Goal: Task Accomplishment & Management: Use online tool/utility

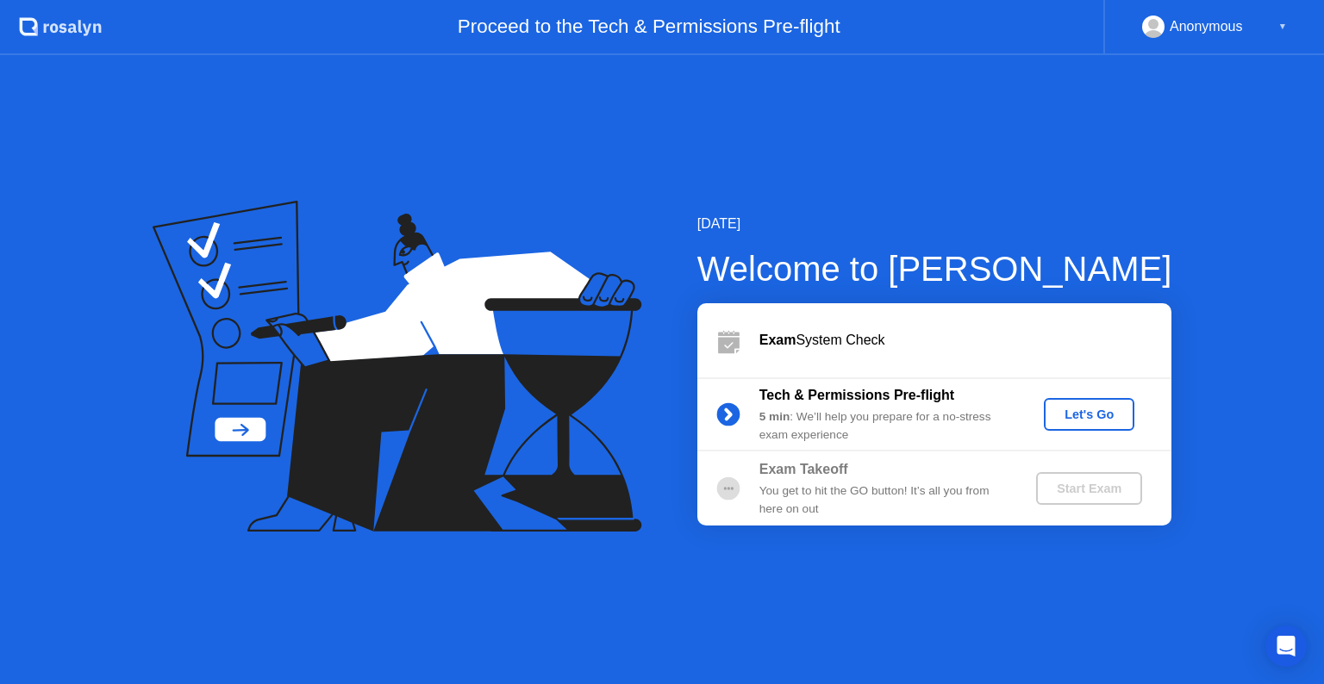
click at [1066, 421] on div "Let's Go" at bounding box center [1089, 415] width 77 height 14
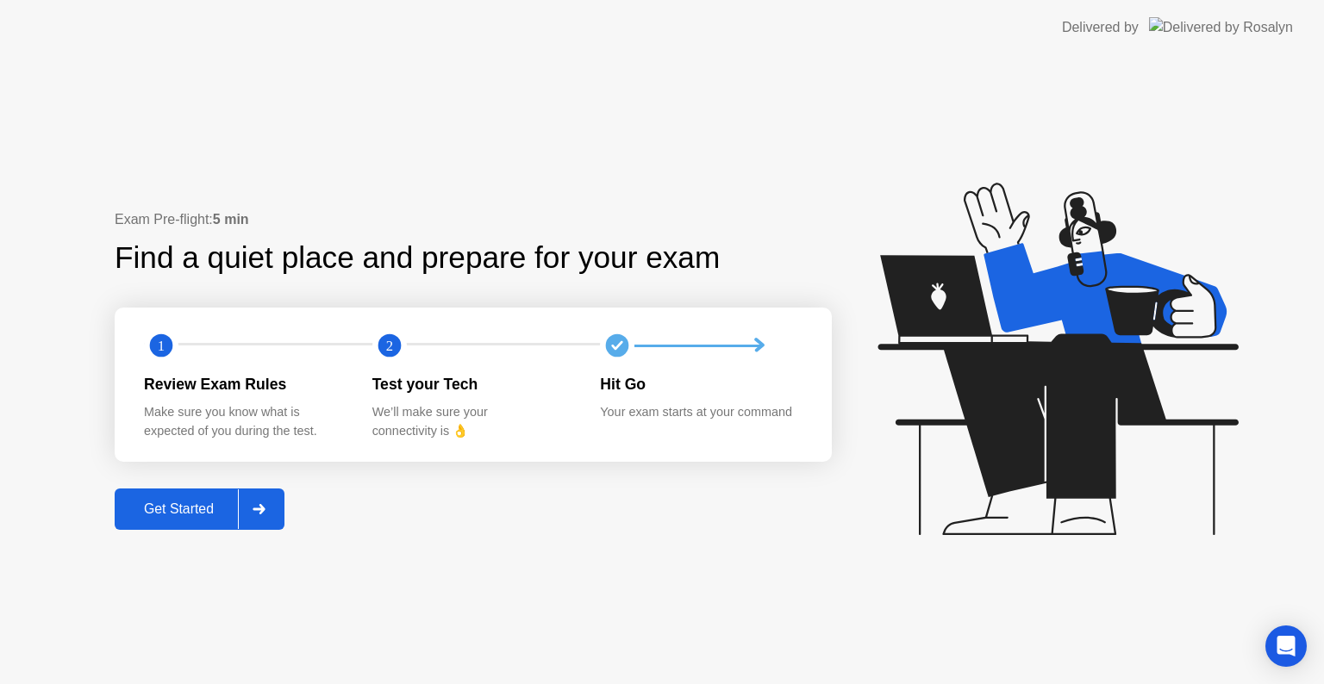
click at [170, 505] on div "Get Started" at bounding box center [179, 510] width 118 height 16
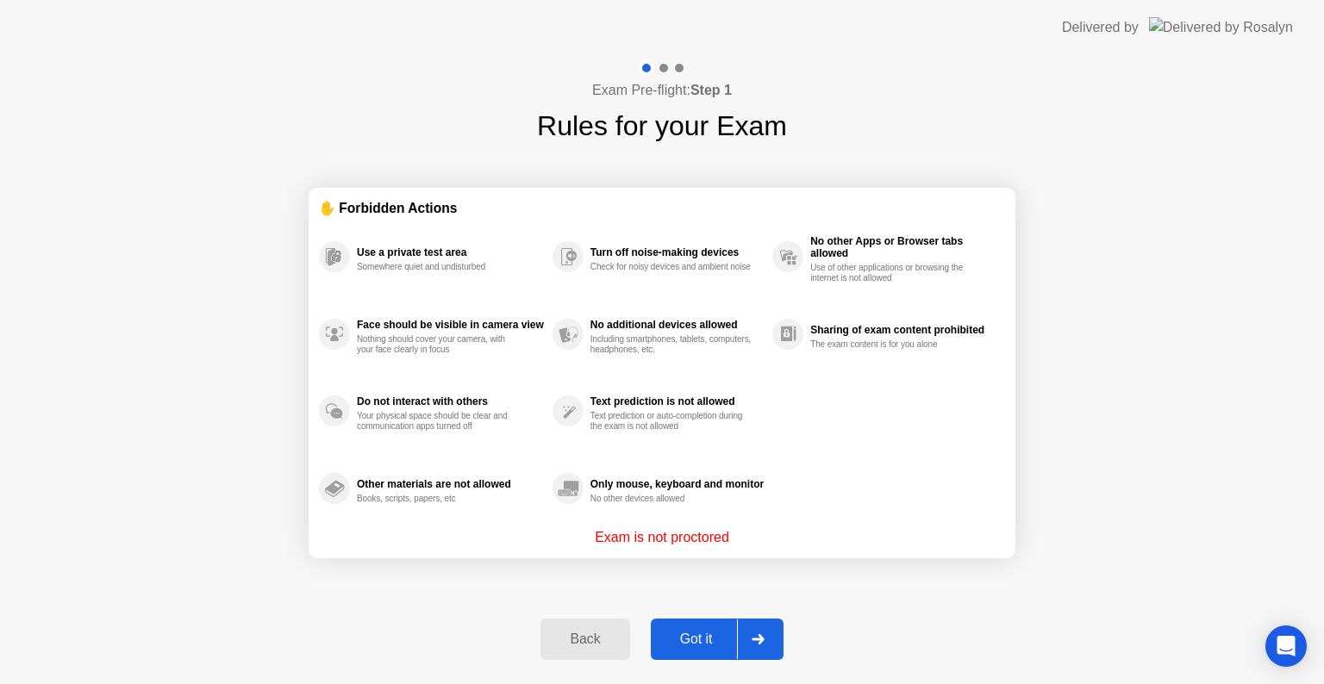
click at [672, 632] on div "Got it" at bounding box center [696, 640] width 81 height 16
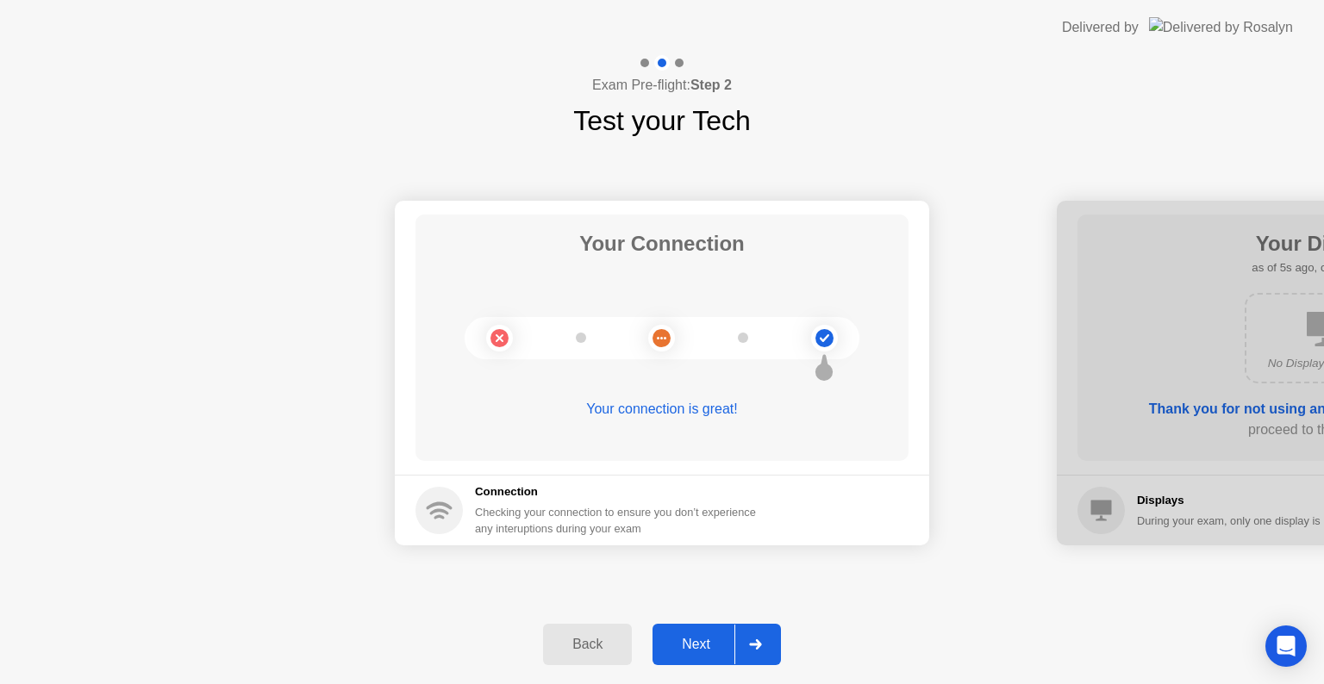
click at [682, 628] on button "Next" at bounding box center [717, 644] width 128 height 41
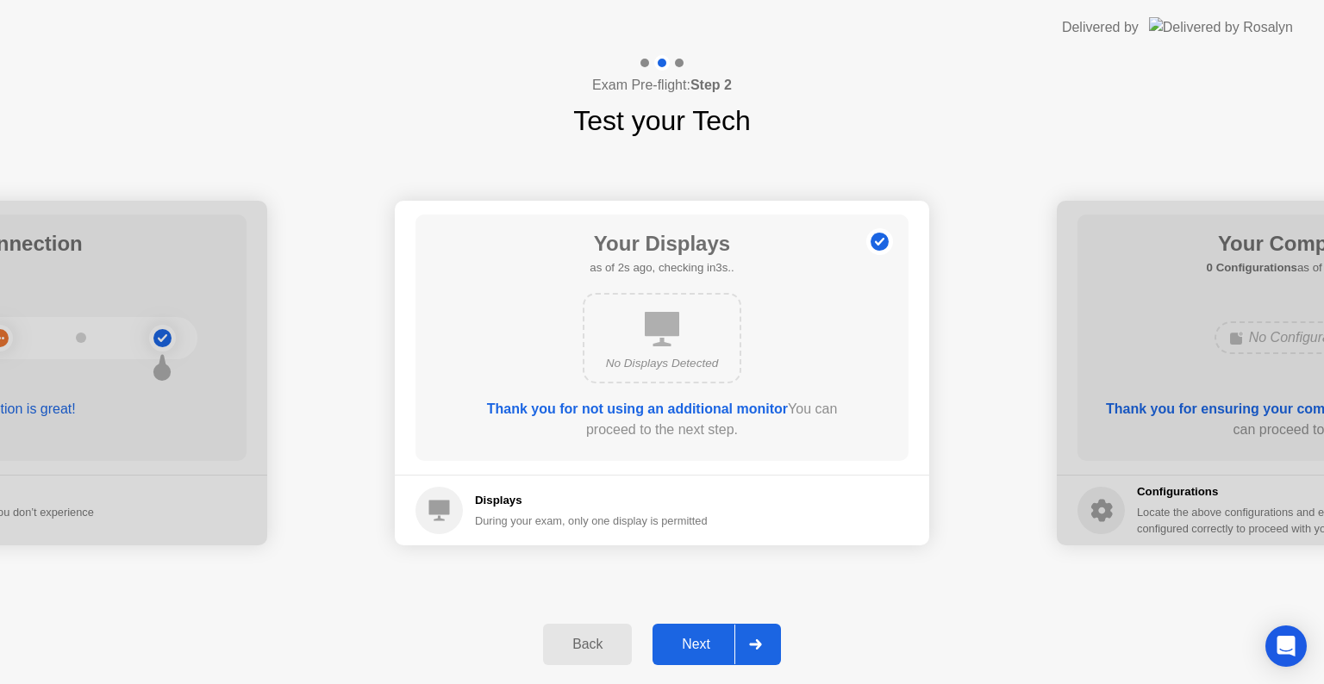
click at [680, 628] on button "Next" at bounding box center [717, 644] width 128 height 41
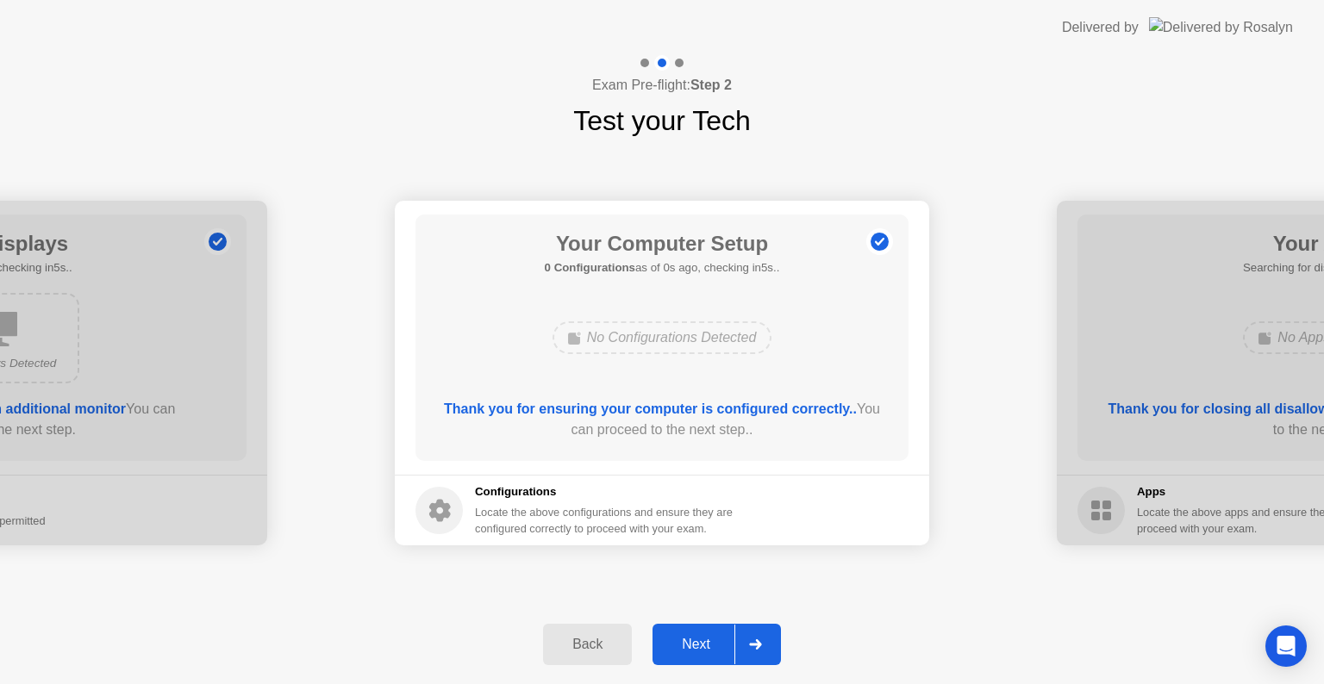
click at [679, 628] on button "Next" at bounding box center [717, 644] width 128 height 41
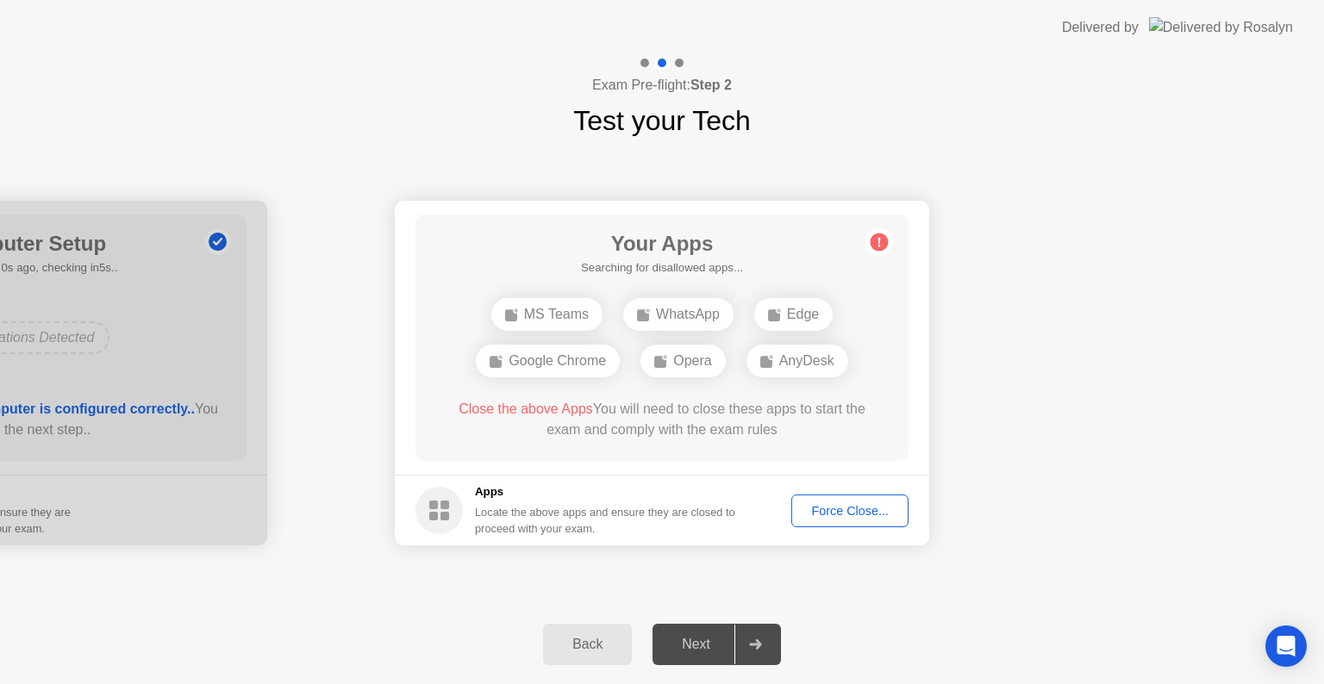
click at [855, 513] on div "Force Close..." at bounding box center [849, 511] width 105 height 14
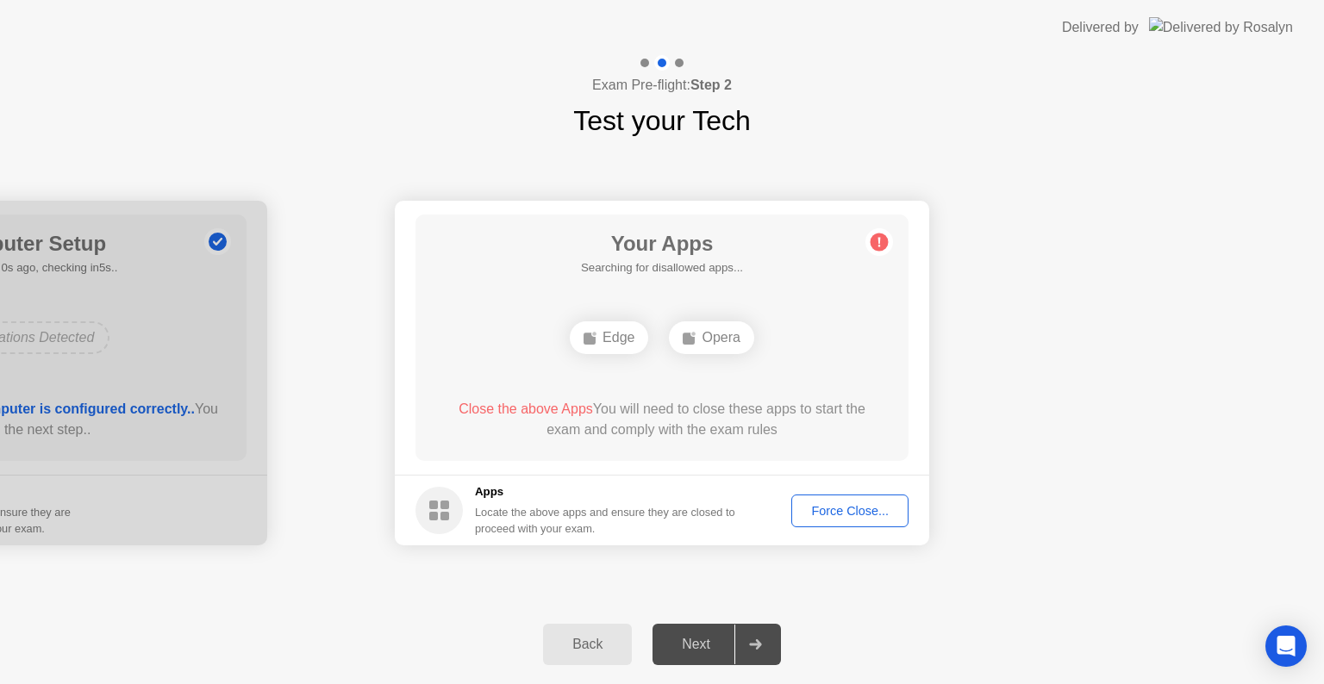
click at [828, 507] on div "Force Close..." at bounding box center [849, 511] width 105 height 14
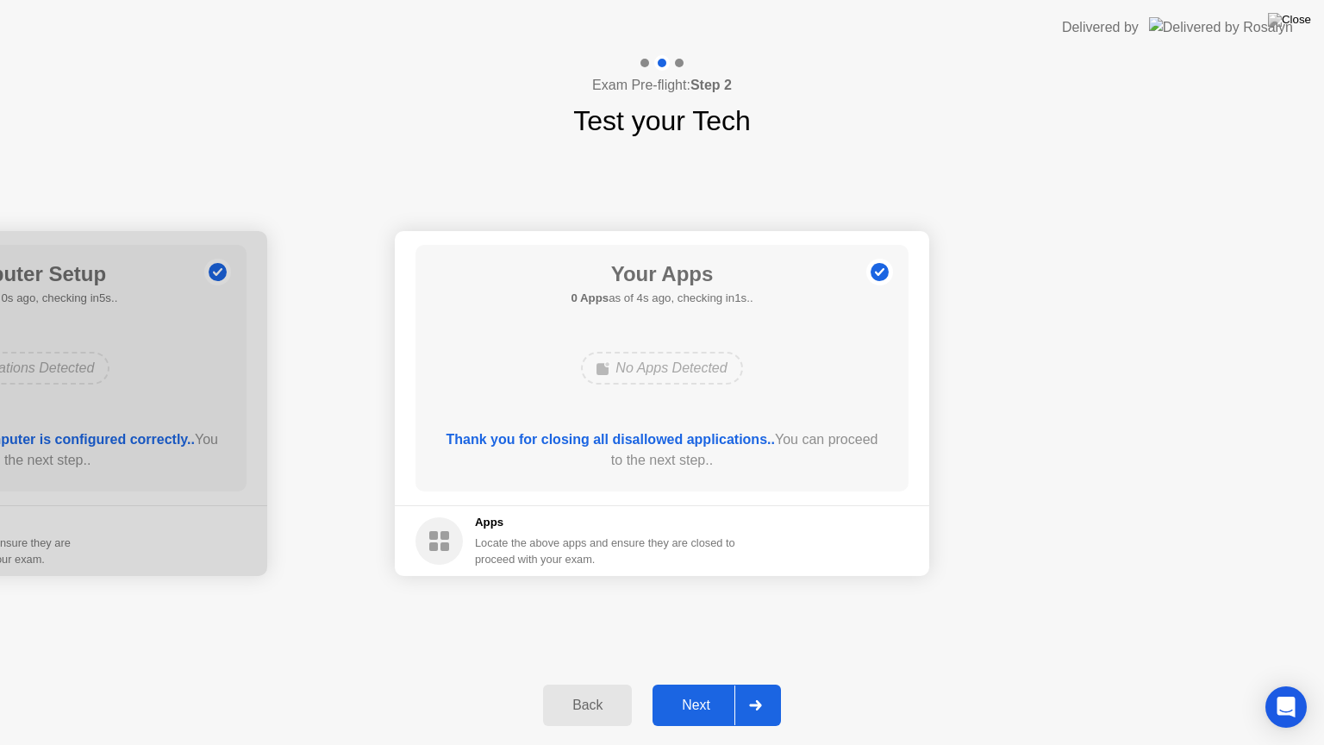
click at [704, 684] on div "Next" at bounding box center [696, 705] width 77 height 16
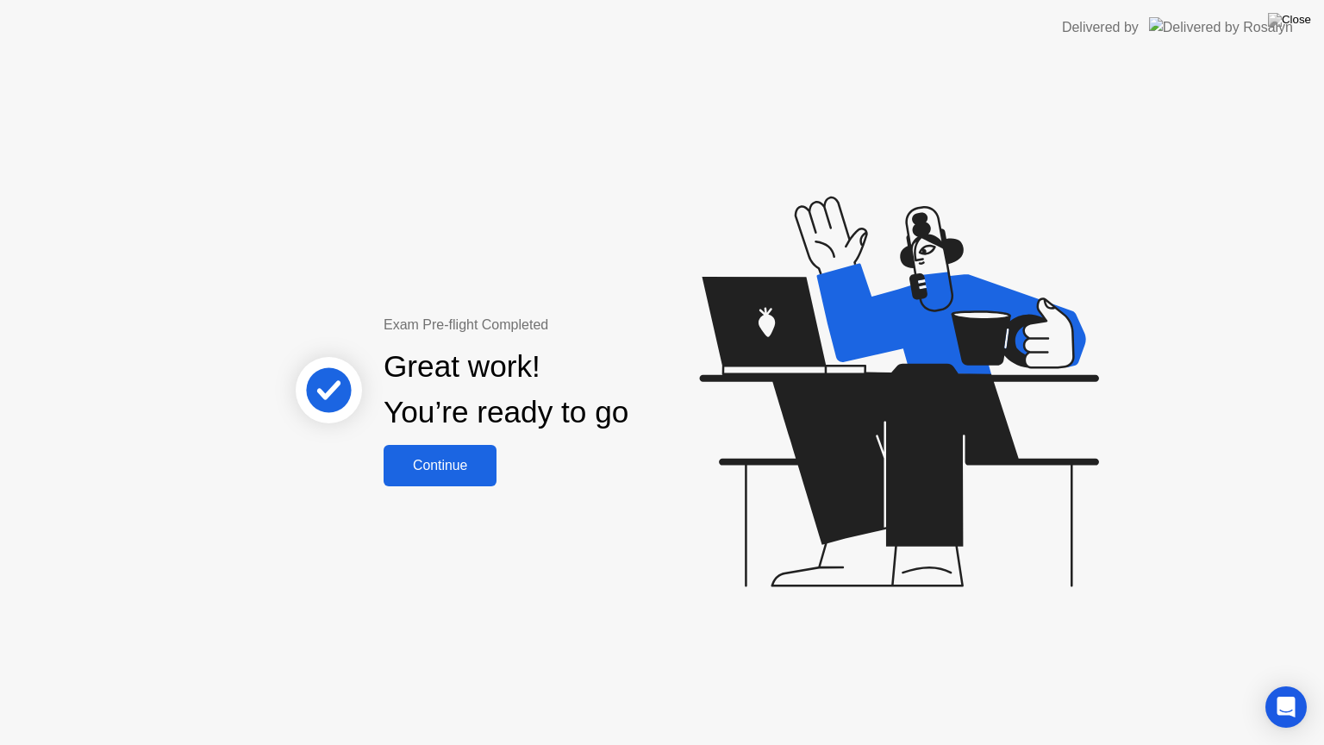
click at [397, 463] on div "Continue" at bounding box center [440, 466] width 103 height 16
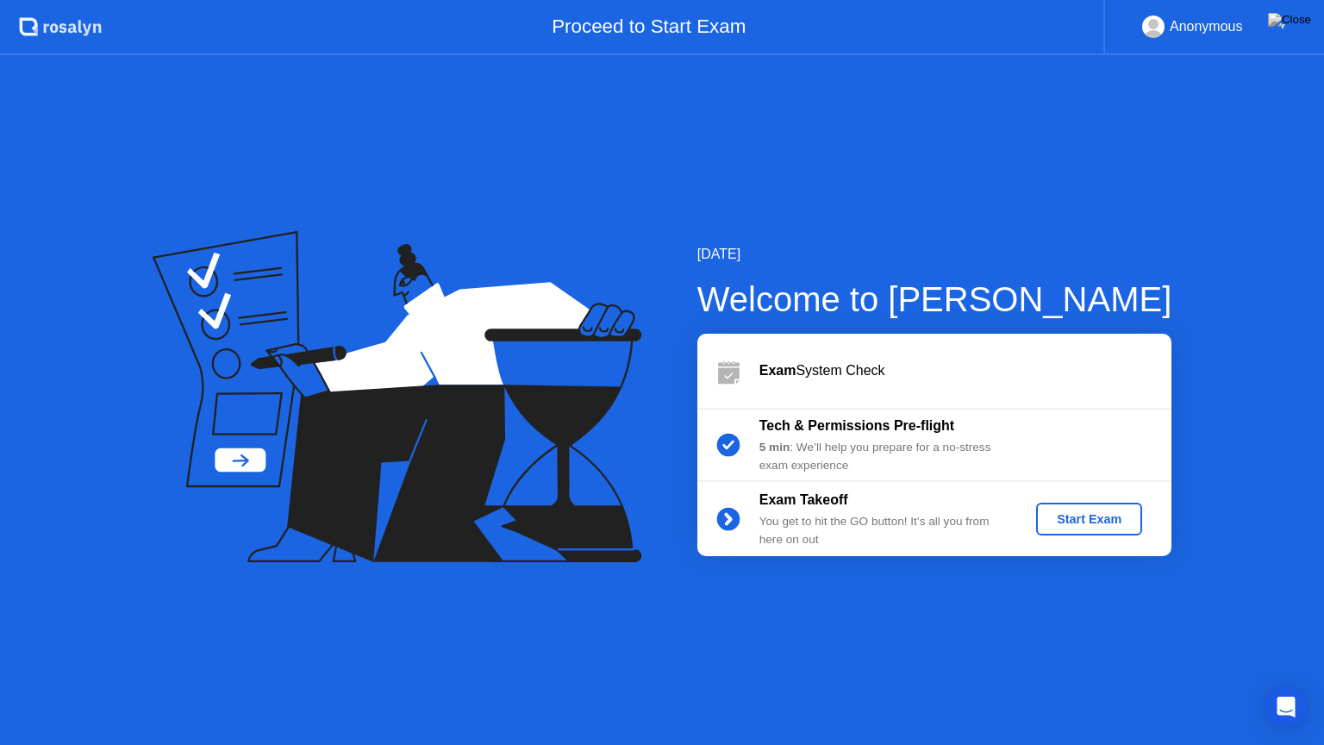
click at [1059, 522] on div "Start Exam" at bounding box center [1089, 519] width 92 height 14
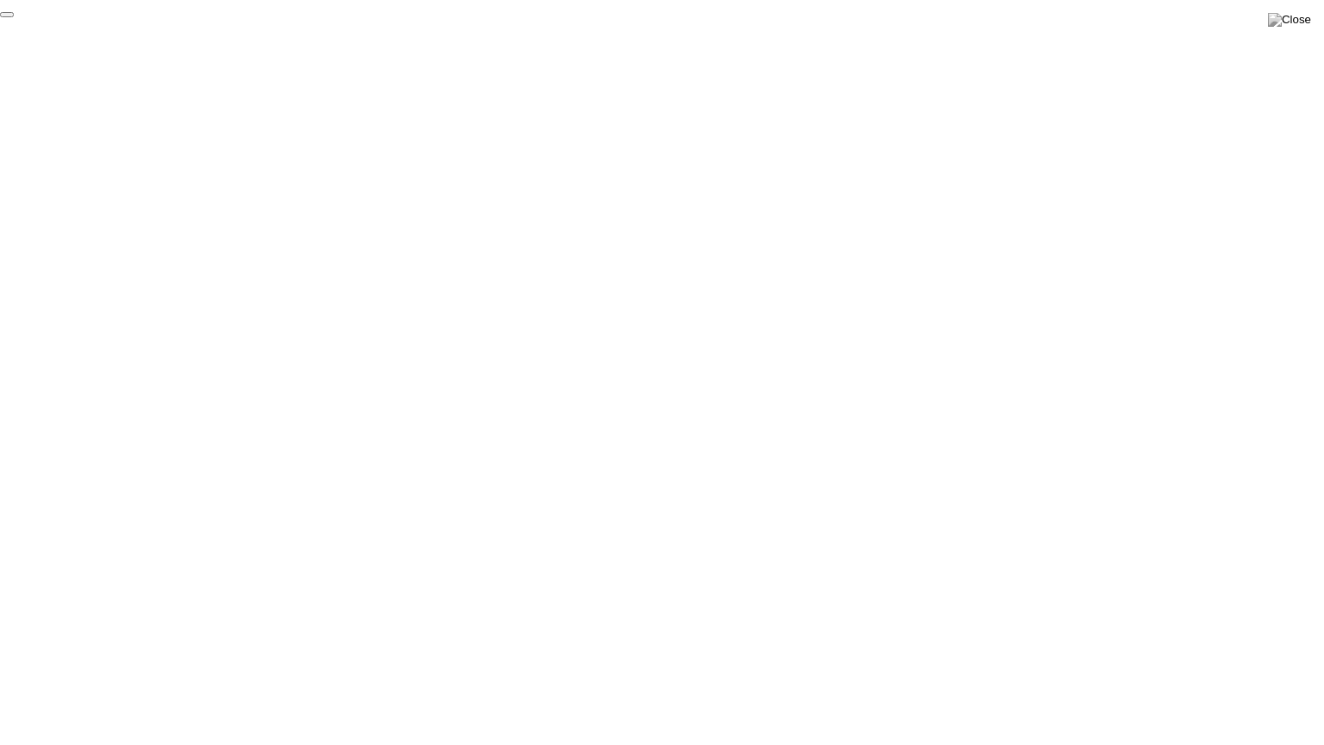
click div "End Proctoring Session"
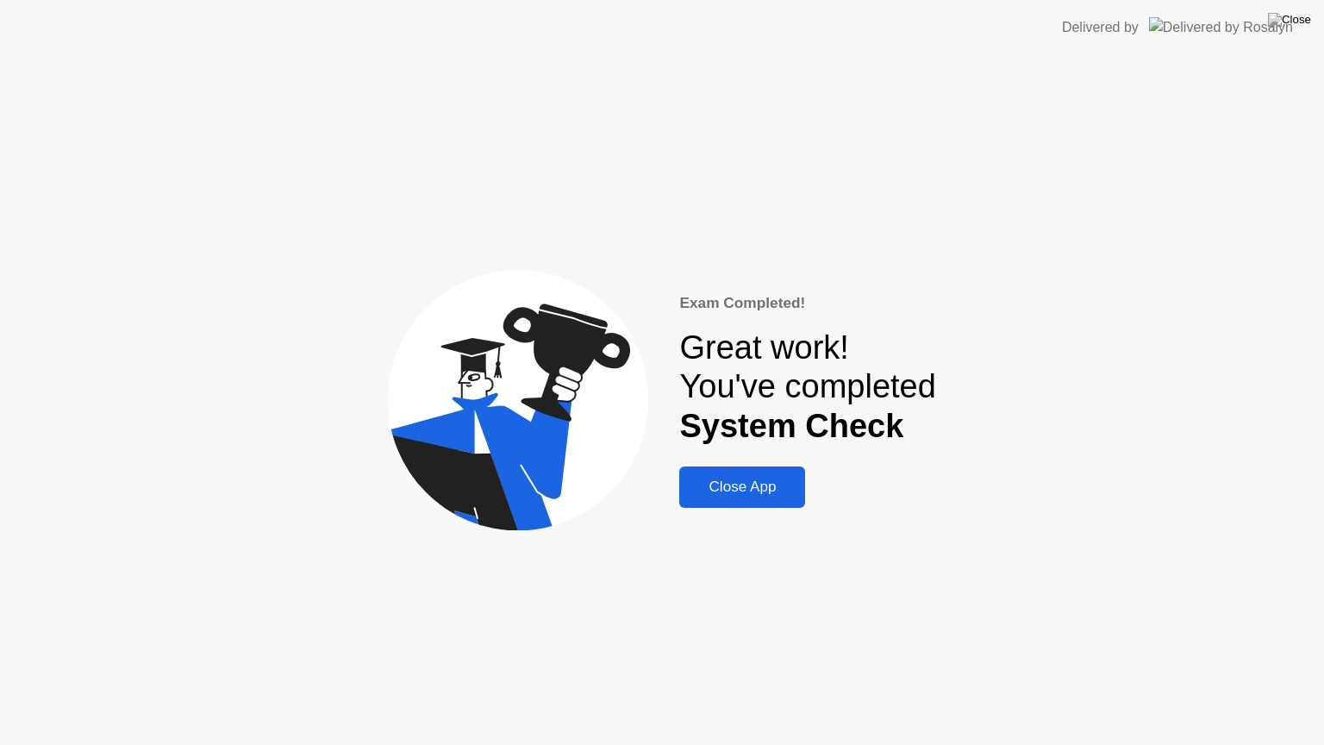
click at [751, 490] on div "Close App" at bounding box center [742, 486] width 116 height 17
